Goal: Task Accomplishment & Management: Manage account settings

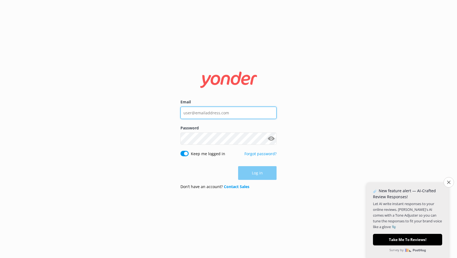
type input "[EMAIL_ADDRESS][DOMAIN_NAME]"
click at [240, 111] on input "[EMAIL_ADDRESS][DOMAIN_NAME]" at bounding box center [228, 112] width 96 height 12
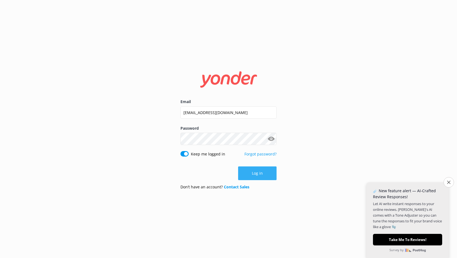
click at [258, 171] on button "Log in" at bounding box center [257, 174] width 38 height 14
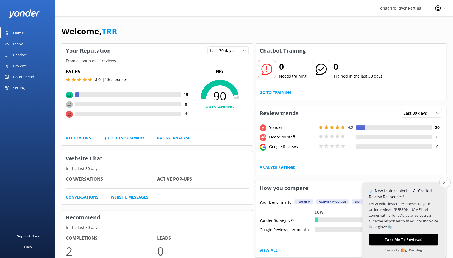
click at [444, 182] on icon "Close survey" at bounding box center [444, 183] width 4 height 4
